Goal: Task Accomplishment & Management: Complete application form

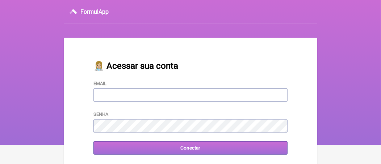
type input "adm.clinicabalance@gmail.com"
click at [161, 152] on input "Conectar" at bounding box center [191, 147] width 194 height 13
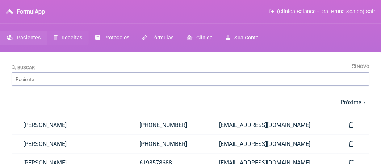
click at [74, 40] on span "Receitas" at bounding box center [72, 38] width 21 height 6
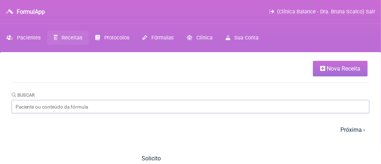
click at [337, 68] on span "Nova Receita" at bounding box center [344, 68] width 34 height 7
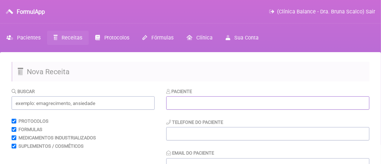
click at [183, 100] on input "text" at bounding box center [267, 102] width 203 height 13
type input "a"
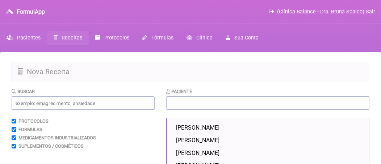
click at [30, 40] on span "Pacientes" at bounding box center [29, 38] width 24 height 6
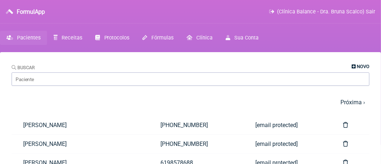
click at [368, 66] on span "Novo" at bounding box center [363, 66] width 13 height 5
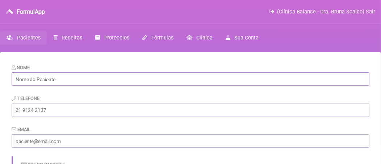
click at [73, 85] on input "text" at bounding box center [191, 79] width 358 height 13
paste input "[PERSON_NAME]"
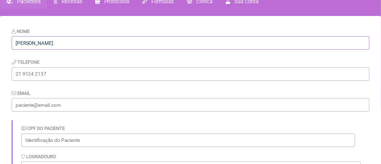
type input "[PERSON_NAME]"
click at [99, 108] on input "email" at bounding box center [191, 104] width 358 height 13
click at [37, 104] on input "email" at bounding box center [191, 104] width 358 height 13
paste input "[EMAIL_ADDRESS][DOMAIN_NAME]"
type input "[EMAIL_ADDRESS][DOMAIN_NAME]"
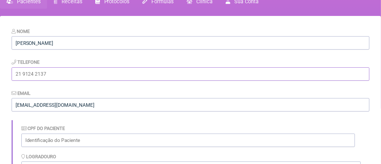
click at [69, 75] on input "tel" at bounding box center [191, 73] width 358 height 13
paste input "[PHONE_NUMBER]"
type input "[PHONE_NUMBER]"
click at [103, 61] on div "Telefone (18) 99712-2930" at bounding box center [191, 69] width 358 height 22
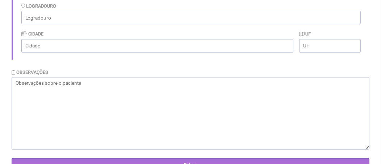
scroll to position [217, 0]
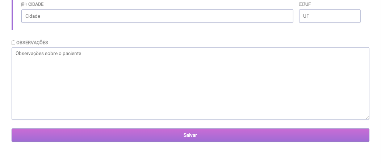
click at [124, 130] on input "Salvar" at bounding box center [191, 135] width 358 height 13
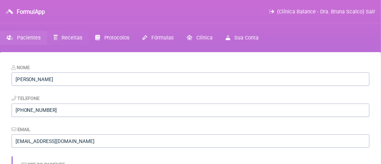
click at [65, 40] on span "Receitas" at bounding box center [72, 38] width 21 height 6
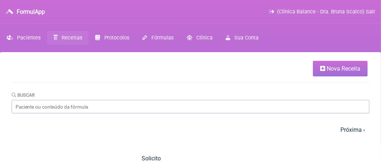
click at [334, 69] on span "Nova Receita" at bounding box center [344, 68] width 34 height 7
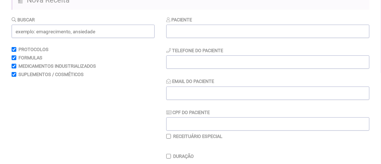
scroll to position [73, 0]
click at [215, 30] on input "text" at bounding box center [267, 30] width 203 height 13
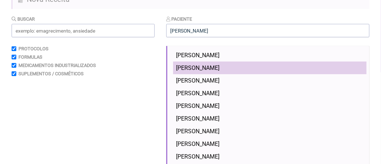
click at [220, 67] on span "[PERSON_NAME]" at bounding box center [198, 68] width 44 height 7
type input "[PERSON_NAME]"
type input "[PHONE_NUMBER]"
type input "[EMAIL_ADDRESS][DOMAIN_NAME]"
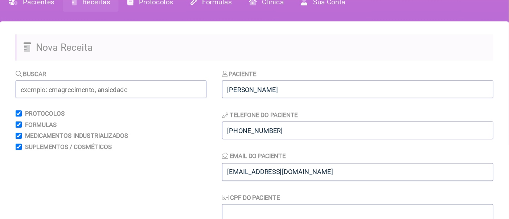
scroll to position [0, 0]
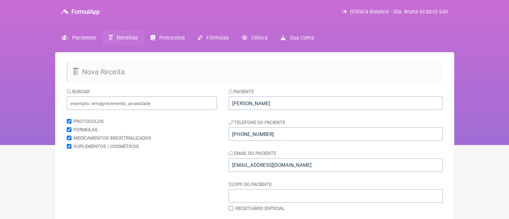
drag, startPoint x: 385, startPoint y: 0, endPoint x: 264, endPoint y: 70, distance: 139.4
click at [264, 70] on h2 "Nova Receita" at bounding box center [255, 72] width 376 height 20
click at [135, 104] on input "text" at bounding box center [142, 102] width 150 height 13
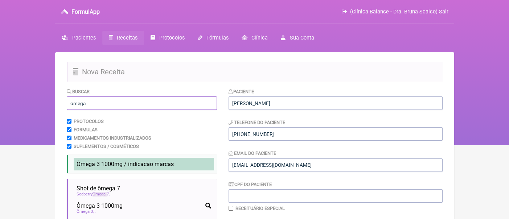
type input "omega"
click at [149, 164] on li "Ômega 3 1000mg / indicacao marcas" at bounding box center [144, 164] width 140 height 13
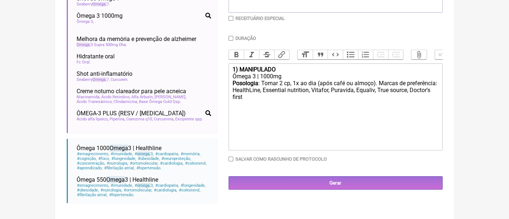
scroll to position [193, 0]
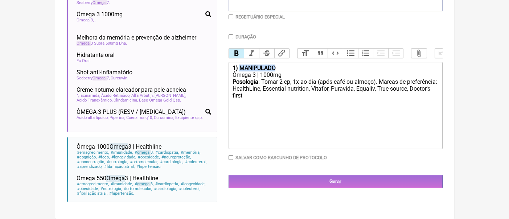
drag, startPoint x: 282, startPoint y: 74, endPoint x: 239, endPoint y: 71, distance: 42.5
click at [239, 71] on div "1) MANIPULADO" at bounding box center [335, 68] width 206 height 7
click at [289, 106] on div "Posologia : Tomar 2 cp, 1x ao dia (após café ou almoço). Marcas de preferência:…" at bounding box center [335, 95] width 206 height 35
type trix-editor "<div><strong>1) PRODUTO INDUSTRIAL</strong></div><div>Ômega 3 | 1000mg</div><di…"
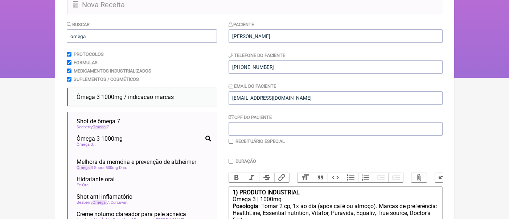
scroll to position [48, 0]
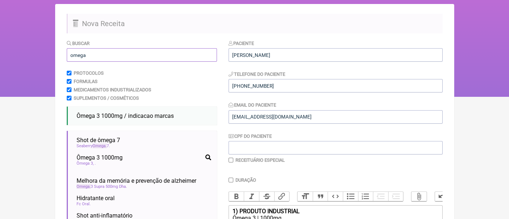
drag, startPoint x: 93, startPoint y: 55, endPoint x: 58, endPoint y: 53, distance: 34.9
click at [58, 53] on main "Nova Receita Buscar omega Protocolos Formulas Medicamentos Industrializados Sup…" at bounding box center [254, 183] width 399 height 358
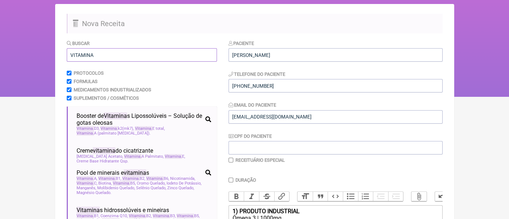
scroll to position [96, 0]
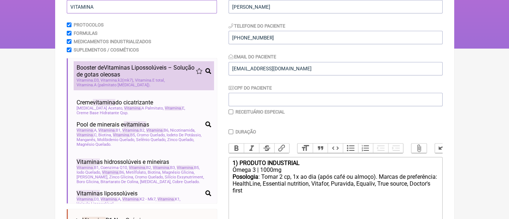
type input "VITAMINA"
click at [122, 78] on span "Vitamina k2(mk7)" at bounding box center [116, 80] width 33 height 5
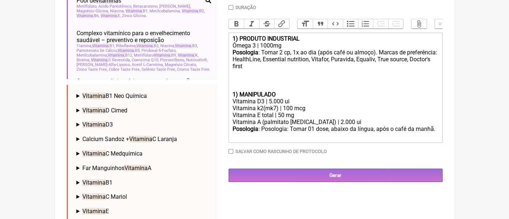
scroll to position [242, 0]
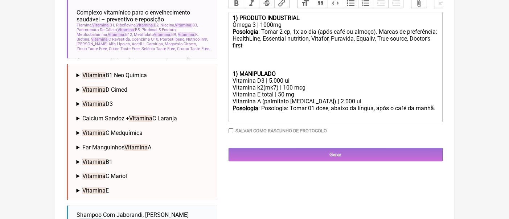
click at [239, 70] on div "Posologia : Tomar 2 cp, 1x ao dia (após café ou almoço). Marcas de preferência:…" at bounding box center [335, 49] width 206 height 42
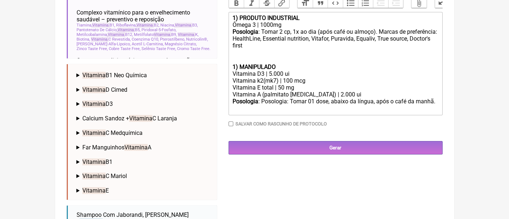
click at [235, 70] on strong "1) MANIPULADO" at bounding box center [253, 66] width 43 height 7
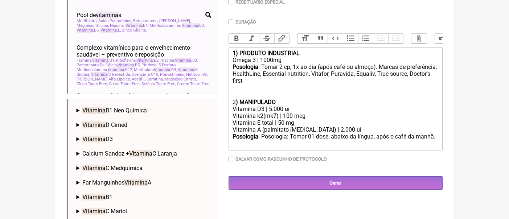
scroll to position [193, 0]
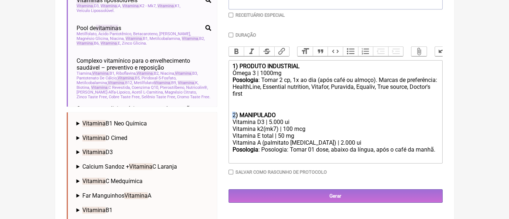
click at [235, 119] on div "2 ) MANIPULADO" at bounding box center [335, 115] width 206 height 7
click at [239, 54] on button "Bold" at bounding box center [236, 51] width 15 height 9
click at [294, 119] on div "2) MANIPULADO" at bounding box center [335, 115] width 206 height 7
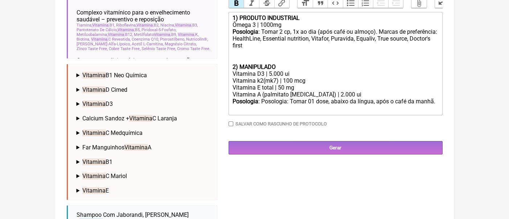
click at [272, 77] on div "Vitamina D3 | 5.000 ui" at bounding box center [335, 73] width 206 height 7
drag, startPoint x: 291, startPoint y: 82, endPoint x: 285, endPoint y: 82, distance: 6.2
click at [285, 77] on div "Vitamina D3 | 3.000 ui" at bounding box center [335, 73] width 206 height 7
click at [292, 84] on div "Vitamina k2(mk7) | 100 mcg" at bounding box center [335, 80] width 206 height 7
click at [315, 84] on div "Vitamina k2(mk7) | 120 mcg" at bounding box center [335, 80] width 206 height 7
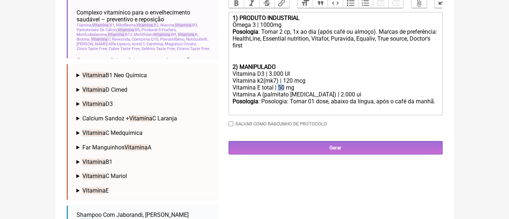
drag, startPoint x: 283, startPoint y: 96, endPoint x: 278, endPoint y: 96, distance: 4.4
click at [278, 91] on div "Vitamina E total | 50 mg" at bounding box center [335, 87] width 206 height 7
click at [301, 98] on div "Vitamina A (palmitato [MEDICAL_DATA]) | 2.000 ui" at bounding box center [335, 94] width 206 height 7
drag, startPoint x: 334, startPoint y: 103, endPoint x: 325, endPoint y: 101, distance: 8.9
click at [333, 98] on div "Vitamina A (palmitato [MEDICAL_DATA]) | 2.000 ui" at bounding box center [335, 94] width 206 height 7
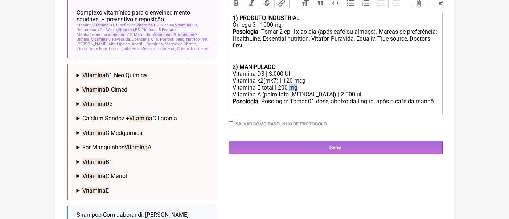
drag, startPoint x: 301, startPoint y: 96, endPoint x: 289, endPoint y: 97, distance: 12.4
click at [289, 91] on div "Vitamina E total | 200 mg" at bounding box center [335, 87] width 206 height 7
drag, startPoint x: 337, startPoint y: 105, endPoint x: 328, endPoint y: 104, distance: 9.1
click at [328, 98] on div "Vitamina A (palmitato [MEDICAL_DATA]) | 2.000 ui" at bounding box center [335, 94] width 206 height 7
click at [316, 63] on div "Posologia : Tomar 2 cp, 1x ao dia (após café ou almoço). Marcas de preferência:…" at bounding box center [335, 45] width 206 height 35
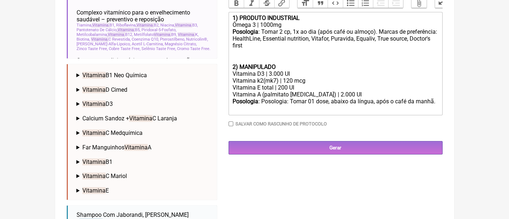
click at [381, 111] on div "Posologia : Posologia: Tomar 01 dose, abaixo da língua, após o café da manhã. ㅤ" at bounding box center [335, 105] width 206 height 15
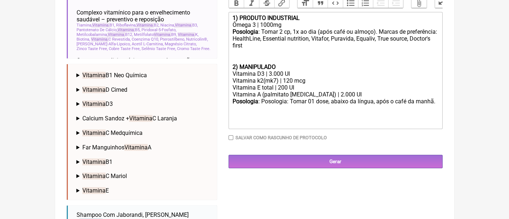
paste trix-editor "<div><strong>1) PRODUTO INDUSTRIAL</strong></div><div>Ômega 3 | 1000mg</div><di…"
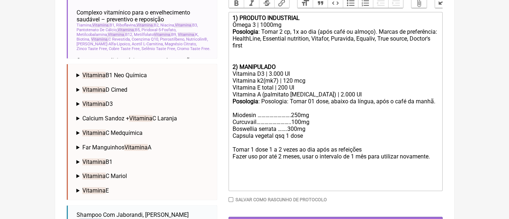
click at [233, 119] on div "Posologia : Posologia: Tomar 01 dose, abaixo da língua, após o café da manhã. M…" at bounding box center [335, 108] width 206 height 21
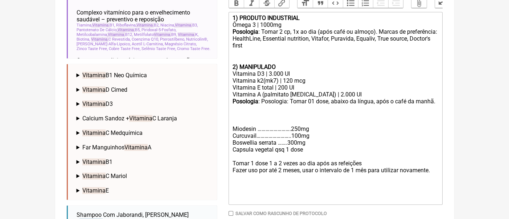
click at [245, 131] on div "Posologia : Posologia: Tomar 01 dose, abaixo da língua, após o café da manhã. M…" at bounding box center [335, 115] width 206 height 34
drag, startPoint x: 279, startPoint y: 131, endPoint x: 224, endPoint y: 129, distance: 55.1
click at [224, 129] on form "Buscar VITAMINA Protocolos Formulas Medicamentos Industrializados Suplementos /…" at bounding box center [255, 80] width 376 height 469
click at [231, 5] on button "Bold" at bounding box center [236, 3] width 15 height 9
click at [290, 120] on div "Posologia : Posologia: Tomar 01 dose, abaixo da língua, após o café da manhã. 3…" at bounding box center [335, 115] width 206 height 34
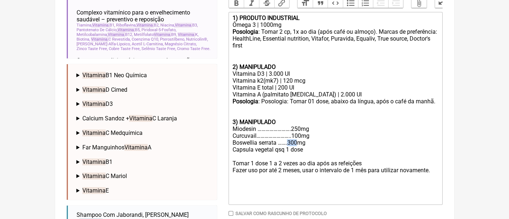
drag, startPoint x: 297, startPoint y: 152, endPoint x: 288, endPoint y: 151, distance: 9.1
click at [288, 146] on div "Boswellia serrata …….300mg" at bounding box center [335, 142] width 206 height 7
click at [308, 146] on div "Boswellia serrata …….250mg" at bounding box center [335, 142] width 206 height 7
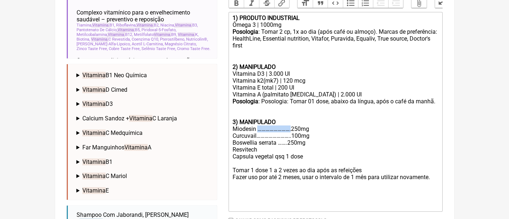
drag, startPoint x: 290, startPoint y: 139, endPoint x: 257, endPoint y: 137, distance: 33.8
click at [257, 132] on div "Posologia : Posologia: Tomar 01 dose, abaixo da língua, após o café da manhã. 3…" at bounding box center [335, 115] width 206 height 34
drag, startPoint x: 290, startPoint y: 146, endPoint x: 260, endPoint y: 146, distance: 29.4
click at [260, 139] on div "Curcuvail……………………..100mg" at bounding box center [335, 135] width 206 height 7
drag, startPoint x: 287, startPoint y: 153, endPoint x: 279, endPoint y: 153, distance: 8.3
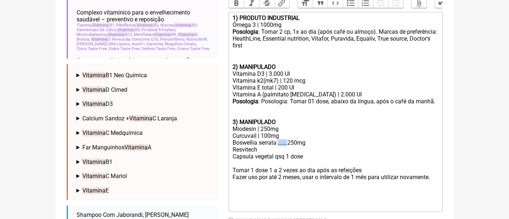
click at [279, 153] on div "Boswellia serrata …….250mg Resvitech" at bounding box center [335, 146] width 206 height 14
click at [275, 153] on div "Boswellia serrata | 250mg Resvitech" at bounding box center [335, 146] width 206 height 14
click at [265, 54] on div "Posologia : Tomar 2 cp, 1x ao dia (após café ou almoço). Marcas de preferência:…" at bounding box center [335, 45] width 206 height 35
click at [265, 53] on div "Posologia : Tomar 2 cp, 1x ao dia (após café ou almoço). Marcas de preferência:…" at bounding box center [335, 45] width 206 height 35
click at [245, 53] on div "Posologia : Tomar 2 cp, 1x ao dia (após café ou almoço). Marcas de preferência:…" at bounding box center [335, 45] width 206 height 35
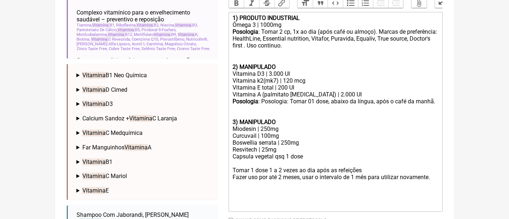
click at [381, 113] on trix-editor "1) PRODUTO INDUSTRIAL Ômega 3 | 1000mg Posologia : Tomar 2 cp, 1x ao dia (após …" at bounding box center [335, 112] width 214 height 200
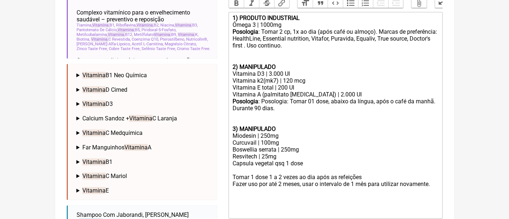
scroll to position [290, 0]
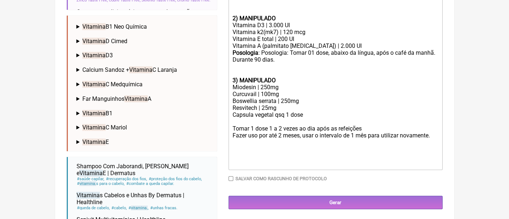
click at [381, 145] on trix-editor "1) PRODUTO INDUSTRIAL Ômega 3 | 1000mg Posologia : Tomar 2 cp, 1x ao dia (após …" at bounding box center [335, 66] width 214 height 207
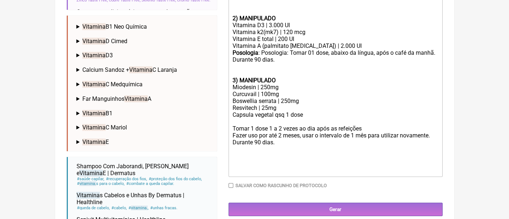
click at [286, 111] on div "Boswellia serrata | 250mg Resvitech | 25mg" at bounding box center [335, 105] width 206 height 14
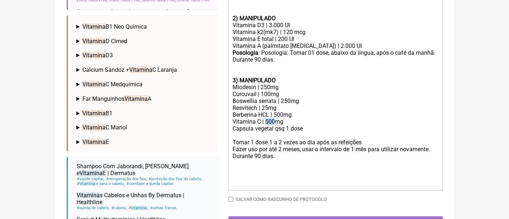
drag, startPoint x: 275, startPoint y: 132, endPoint x: 266, endPoint y: 132, distance: 9.1
click at [266, 125] on div "Boswellia serrata | 250mg Resvitech | 25mg Berberina HCL | 500mg Vitamina C | 5…" at bounding box center [335, 112] width 206 height 28
click at [293, 124] on div "Boswellia serrata | 250mg Resvitech | 25mg Berberina HCL | 500mg Vitamina C | 2…" at bounding box center [335, 112] width 206 height 28
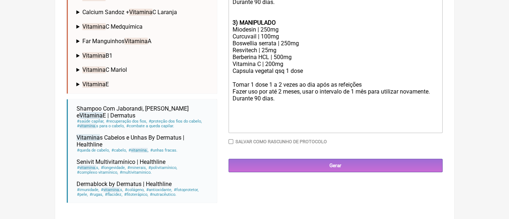
scroll to position [351, 0]
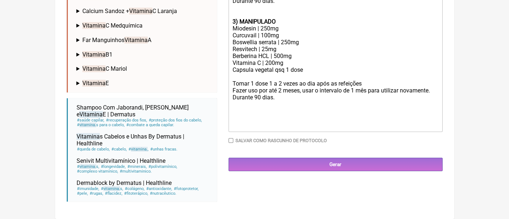
click at [293, 101] on div "Fazer uso por até 2 meses, usar o intervalo de 1 mês para utilizar novamente. D…" at bounding box center [335, 94] width 206 height 14
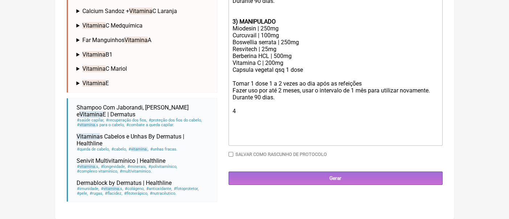
type trix-editor "<lor><ipsumd>1) SITAMET CONSECTETU</adipis></eli><sed>Doeiu 4 | 8028te</inc><ut…"
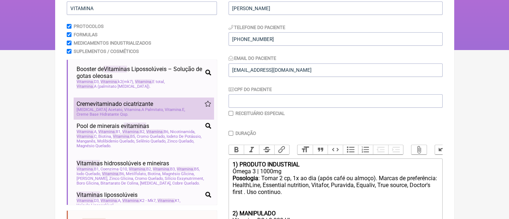
scroll to position [61, 0]
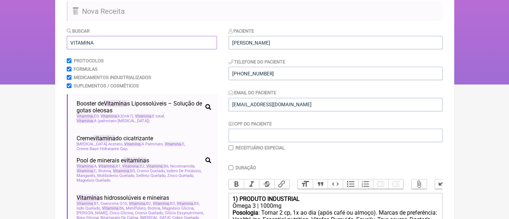
drag, startPoint x: 142, startPoint y: 45, endPoint x: 67, endPoint y: 43, distance: 75.1
click at [67, 43] on input "VITAMINA" at bounding box center [142, 42] width 150 height 13
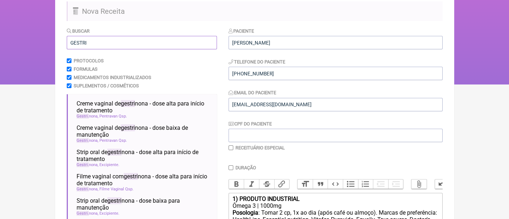
scroll to position [109, 0]
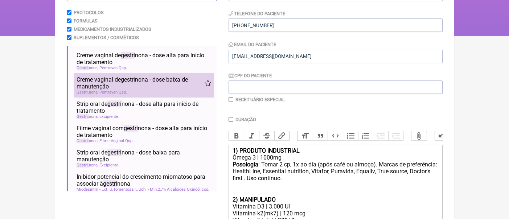
type input "GESTRI"
click at [131, 82] on span "gestri" at bounding box center [128, 79] width 14 height 7
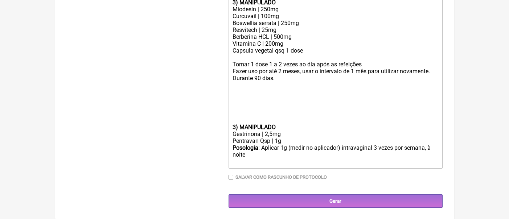
scroll to position [378, 0]
click at [268, 134] on div "Gestrinona | 2,5mg" at bounding box center [335, 133] width 206 height 7
click at [377, 148] on div "Posologia : Aplicar 1g (medir no aplicador) intravaginal 3 vezes por semana, à …" at bounding box center [335, 154] width 206 height 21
click at [373, 149] on div "Posologia : Aplicar 1g (medir no aplicador) intravaginal 3 vezes por semana, à …" at bounding box center [335, 154] width 206 height 21
click at [376, 149] on div "Posologia : Aplicar 1g (medir no aplicador) intravaginal 3 vezes por semana, à …" at bounding box center [335, 154] width 206 height 21
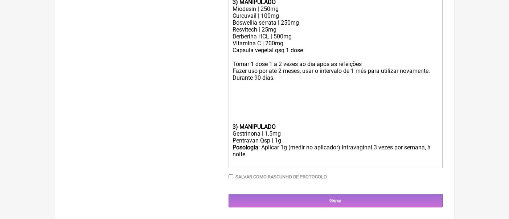
scroll to position [330, 0]
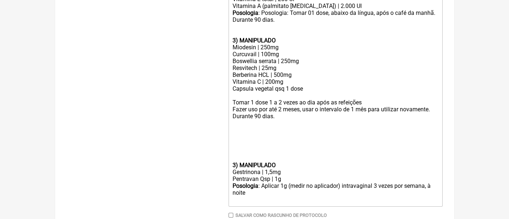
click at [250, 159] on div "ㅤ" at bounding box center [335, 154] width 206 height 15
click at [235, 162] on div "ㅤ" at bounding box center [335, 154] width 206 height 15
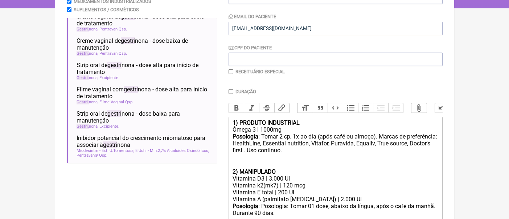
scroll to position [13, 0]
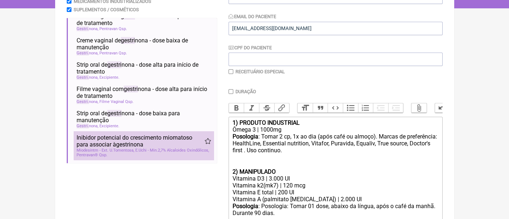
click at [185, 139] on span "Inibidor potencial do crescimento miomatoso para associar à gestri nona" at bounding box center [141, 141] width 128 height 14
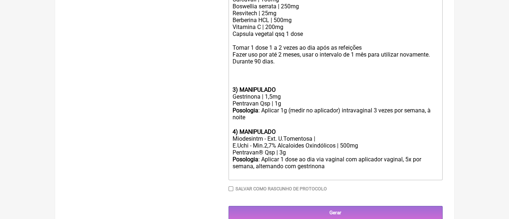
scroll to position [407, 0]
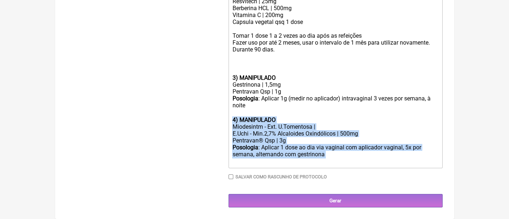
drag, startPoint x: 338, startPoint y: 158, endPoint x: 232, endPoint y: 119, distance: 112.9
click at [232, 119] on trix-editor "1) PRODUTO INDUSTRIAL Ômega 3 | 1000mg Posologia : Tomar 2 cp, 1x ao dia (após …" at bounding box center [335, 12] width 214 height 311
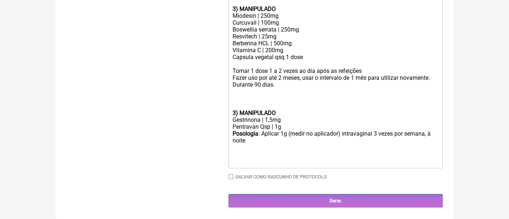
click at [259, 144] on div "Posologia : Aplicar 1g (medir no aplicador) intravaginal 3 vezes por semana, à …" at bounding box center [335, 140] width 206 height 21
click at [247, 143] on div "Posologia : Aplicar 1g (medir no aplicador) intravaginal 3 vezes por semana, à …" at bounding box center [335, 140] width 206 height 21
click at [245, 143] on div "Posologia : Aplicar 1g (medir no aplicador) intravaginal 3 vezes por semana, à …" at bounding box center [335, 140] width 206 height 21
type trix-editor "<lor><ipsumd>1) SITAMET CONSECTETU</adipis></eli><sed>Doeiu 4 | 8028te</inc><ut…"
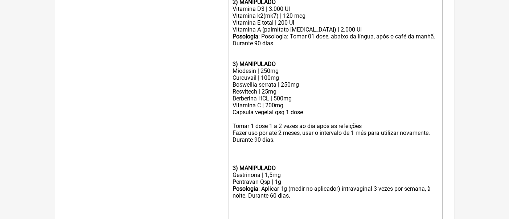
scroll to position [275, 0]
